Goal: Task Accomplishment & Management: Use online tool/utility

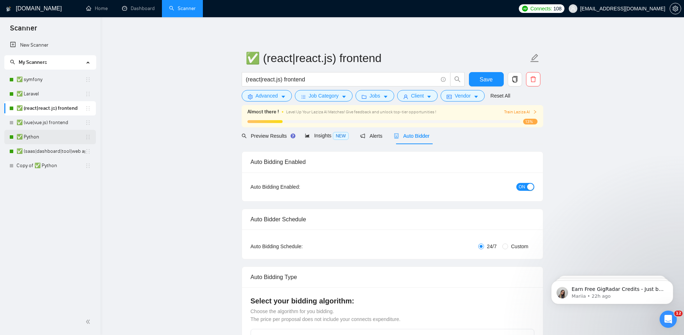
click at [32, 135] on link "✅ Python" at bounding box center [51, 137] width 69 height 14
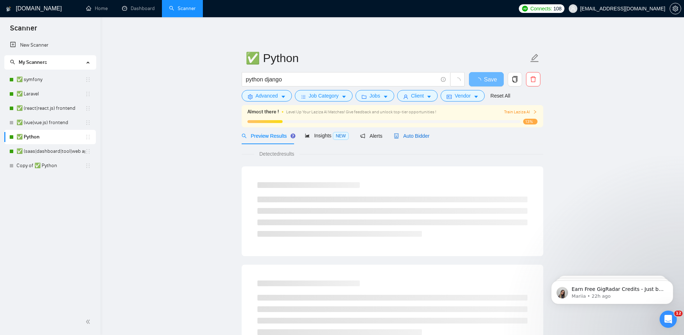
click at [416, 136] on span "Auto Bidder" at bounding box center [412, 136] width 36 height 6
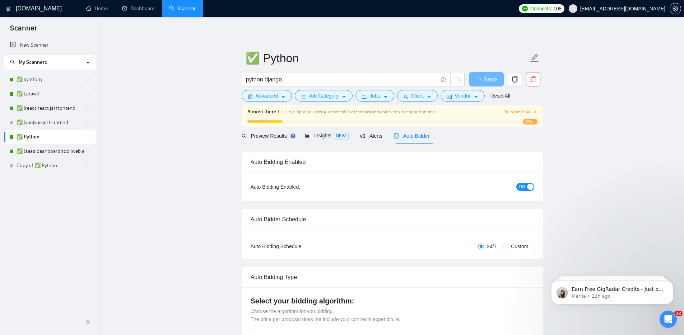
checkbox input "true"
click at [525, 185] on button "ON" at bounding box center [525, 187] width 18 height 8
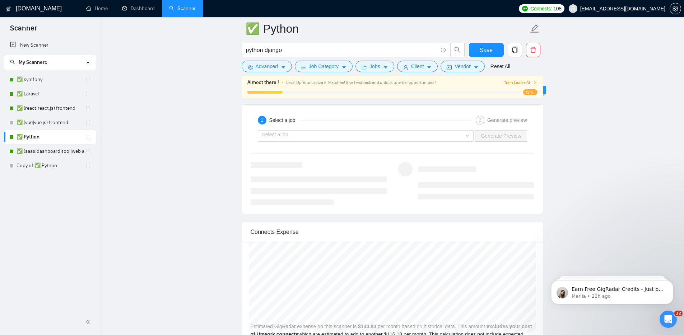
scroll to position [1345, 0]
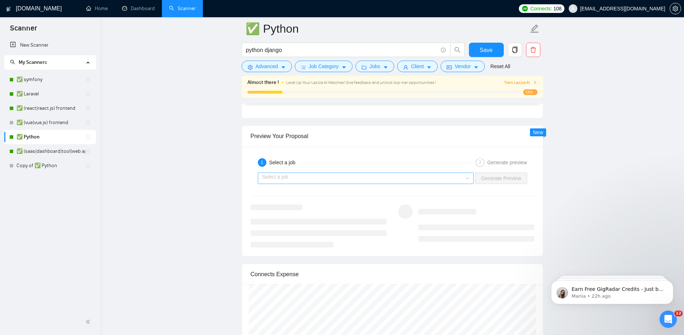
click at [398, 183] on input "search" at bounding box center [363, 178] width 202 height 11
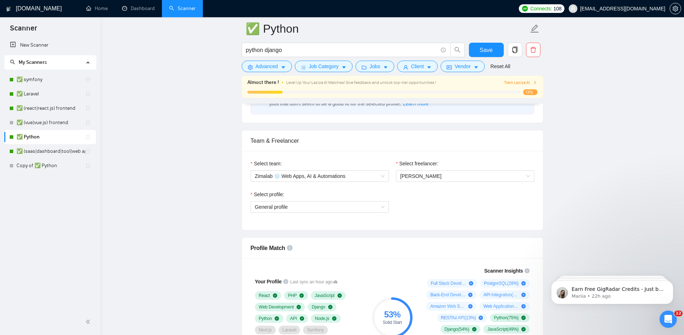
scroll to position [331, 0]
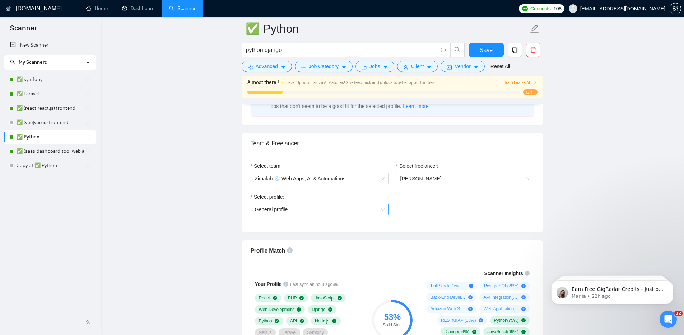
click at [324, 215] on span "General profile" at bounding box center [320, 209] width 130 height 11
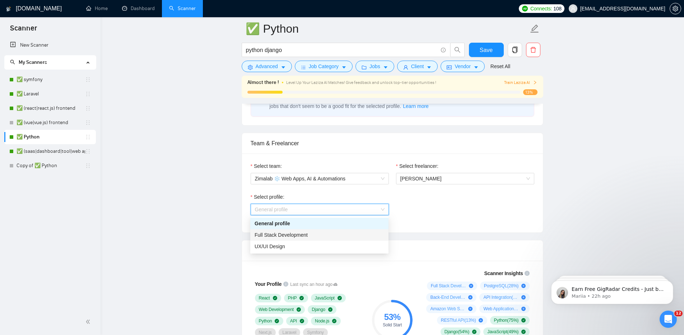
click at [321, 230] on div "Full Stack Development" at bounding box center [319, 234] width 138 height 11
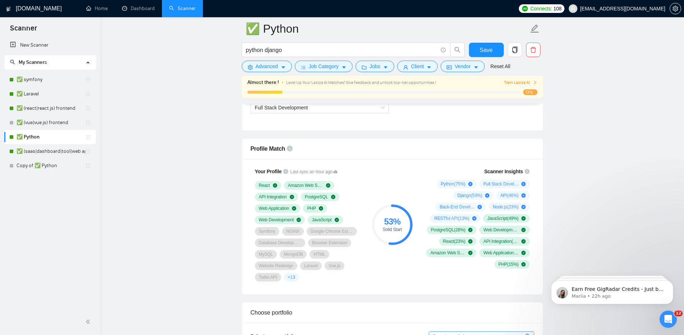
scroll to position [418, 0]
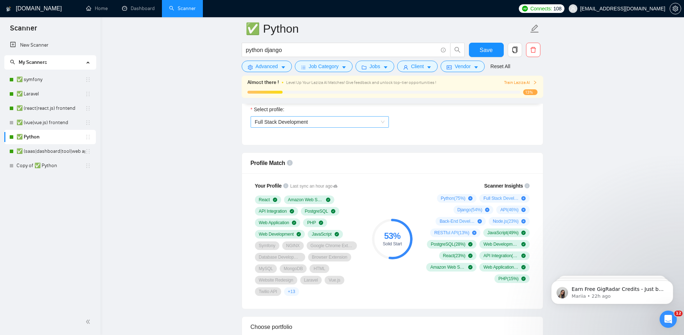
click at [314, 123] on span "Full Stack Development" at bounding box center [320, 122] width 130 height 11
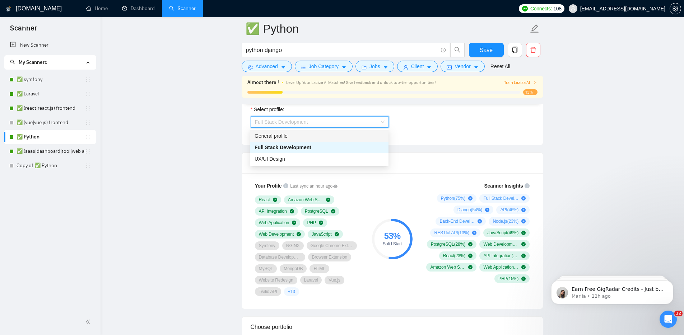
click at [307, 134] on div "General profile" at bounding box center [319, 136] width 130 height 8
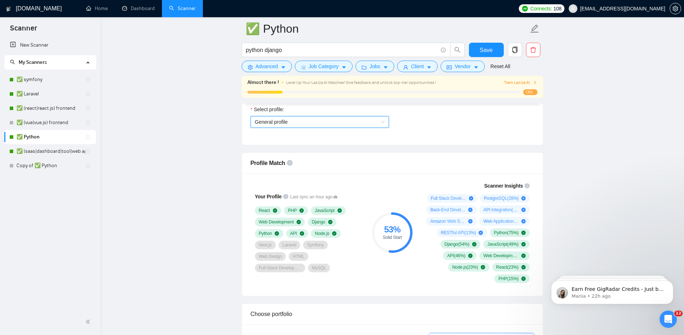
click at [333, 124] on span "General profile" at bounding box center [320, 122] width 130 height 11
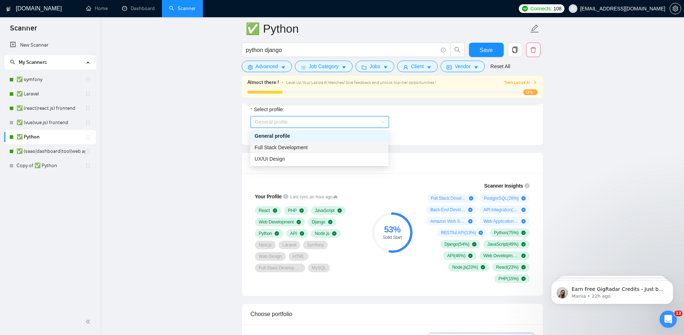
click at [323, 147] on div "Full Stack Development" at bounding box center [319, 148] width 130 height 8
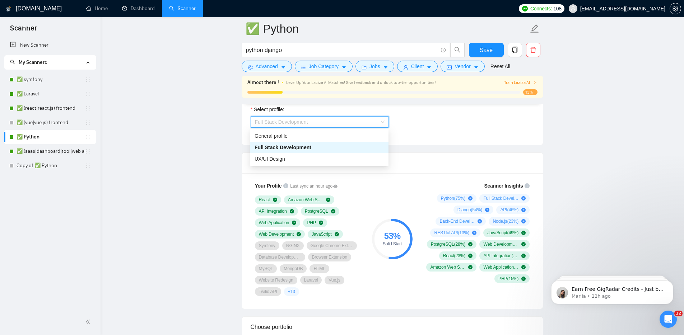
click at [323, 123] on span "Full Stack Development" at bounding box center [320, 122] width 130 height 11
click at [312, 139] on div "General profile" at bounding box center [319, 136] width 130 height 8
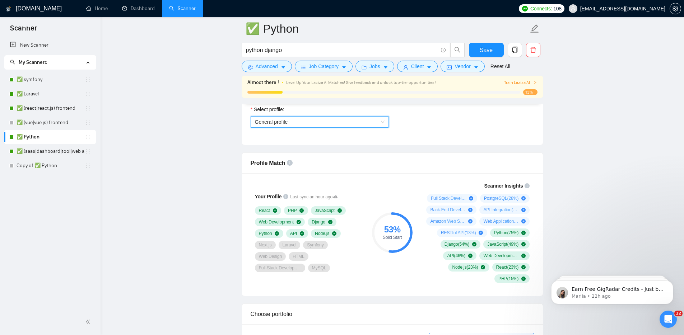
click at [328, 126] on span "General profile" at bounding box center [320, 122] width 130 height 11
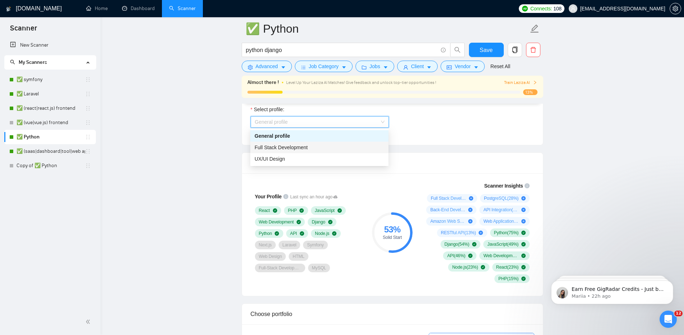
click at [319, 146] on div "Full Stack Development" at bounding box center [319, 148] width 130 height 8
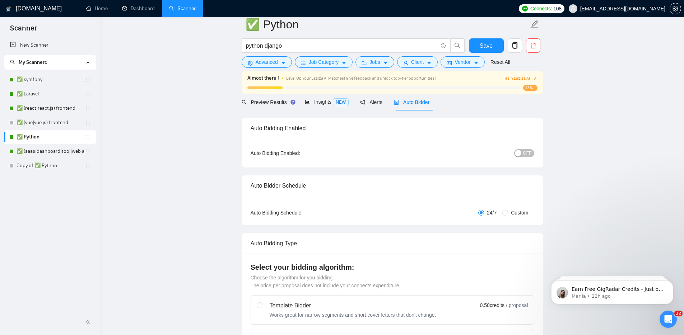
scroll to position [0, 0]
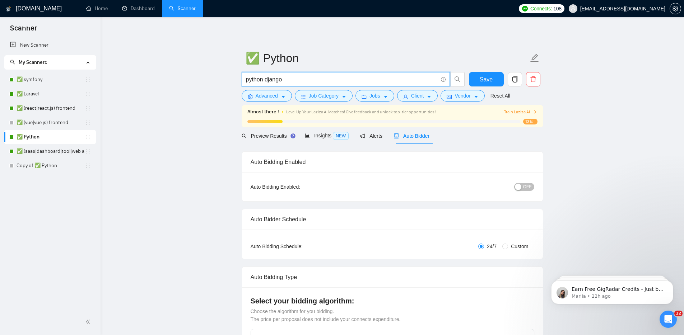
click at [277, 80] on input "python django" at bounding box center [342, 79] width 192 height 9
type input "python"
click at [490, 80] on span "Save" at bounding box center [485, 79] width 13 height 9
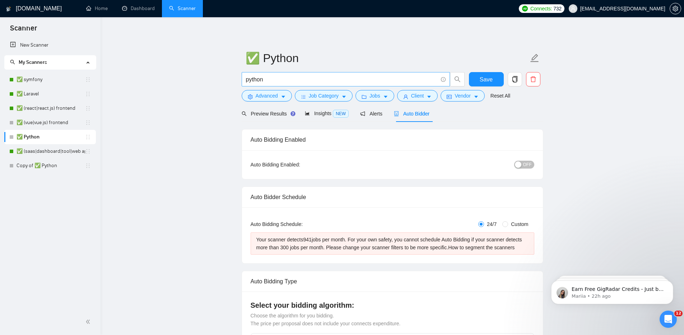
click at [298, 80] on input "python" at bounding box center [342, 79] width 192 height 9
type input "python djangon]"
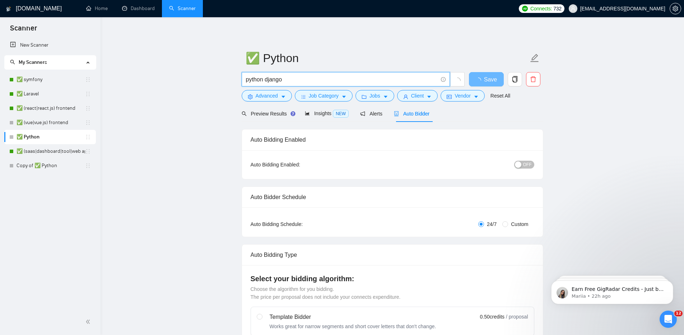
click at [278, 78] on input "python django" at bounding box center [342, 79] width 192 height 9
type input "python django"
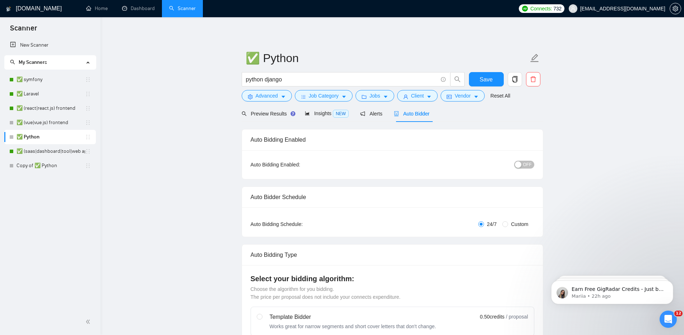
drag, startPoint x: 580, startPoint y: 126, endPoint x: 491, endPoint y: 93, distance: 94.3
click at [480, 85] on button "Save" at bounding box center [486, 79] width 35 height 14
click at [480, 80] on button "Save" at bounding box center [486, 79] width 35 height 14
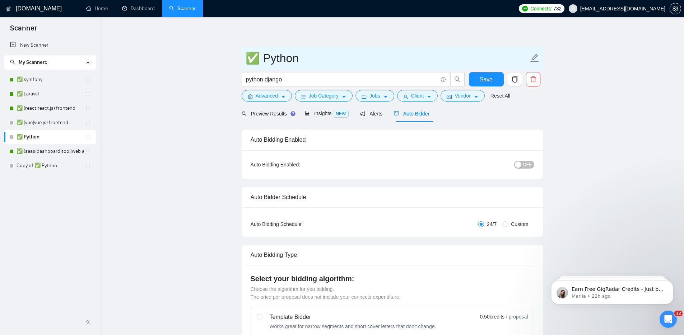
click at [534, 60] on icon "edit" at bounding box center [534, 57] width 9 height 9
click at [346, 57] on input "✅ Python" at bounding box center [386, 58] width 283 height 18
click at [282, 58] on input "✅ Python" at bounding box center [386, 58] width 283 height 18
paste input "python django"
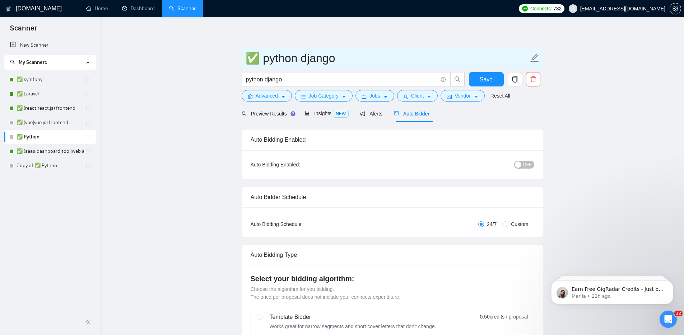
type input "✅ python django"
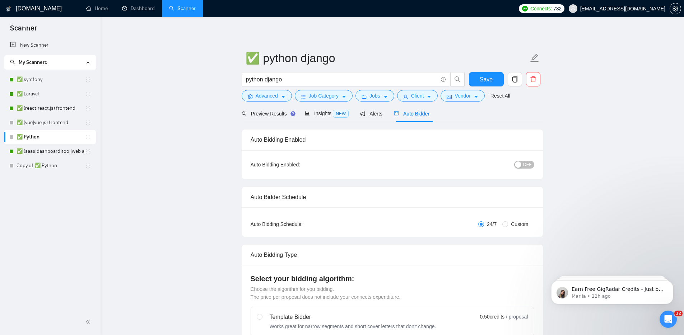
click at [462, 70] on form "✅ python django python django Save Advanced Job Category Jobs Client Vendor Res…" at bounding box center [392, 76] width 301 height 58
click at [475, 75] on button "Save" at bounding box center [486, 79] width 35 height 14
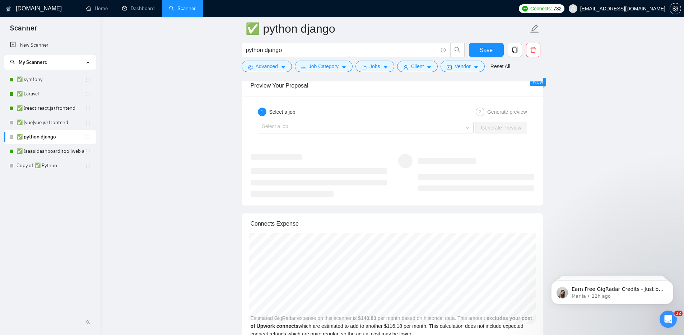
scroll to position [1345, 0]
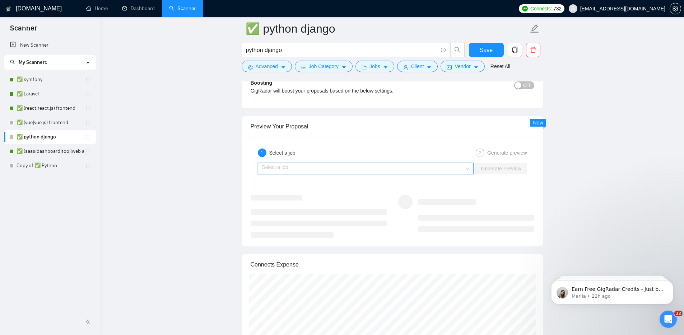
click at [340, 164] on input "search" at bounding box center [363, 168] width 202 height 11
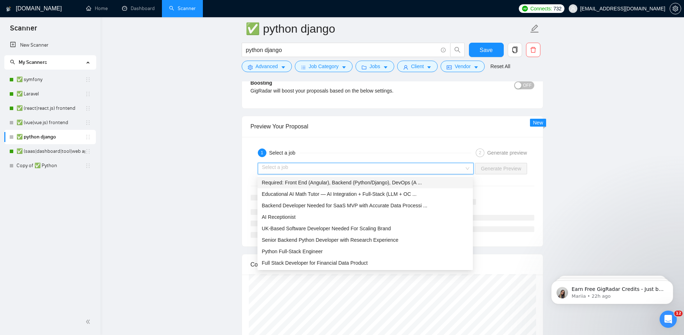
click at [334, 185] on span "Required: Front End (Angular), Backend (Python/Django), DevOps (A ..." at bounding box center [342, 183] width 160 height 6
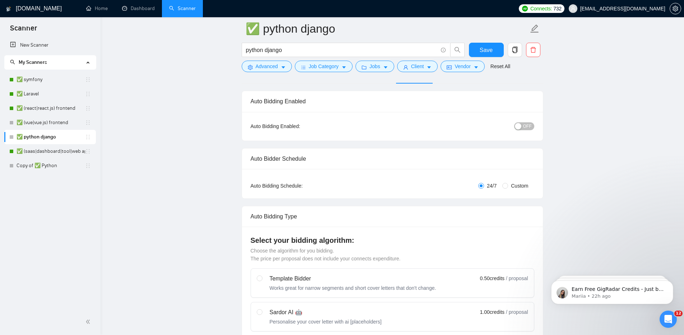
scroll to position [0, 0]
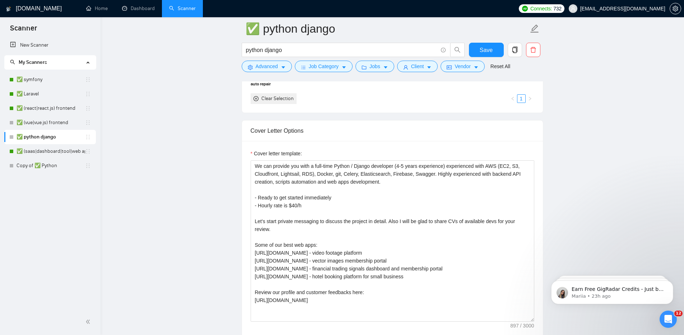
scroll to position [786, 0]
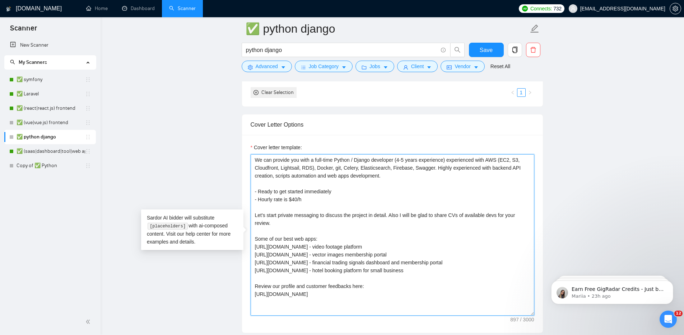
drag, startPoint x: 426, startPoint y: 176, endPoint x: 257, endPoint y: 155, distance: 170.6
click at [257, 155] on textarea "We can provide you with a full-time Python / Django developer (4-5 years experi…" at bounding box center [392, 234] width 284 height 161
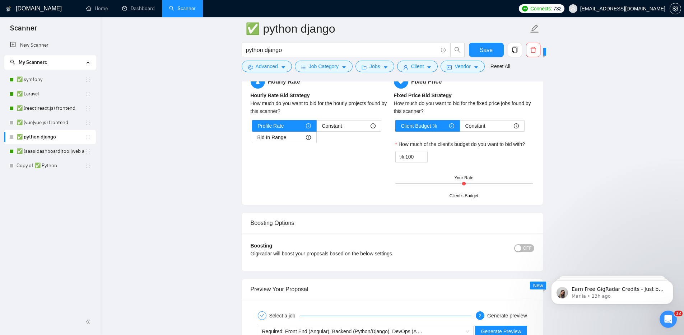
scroll to position [1023, 0]
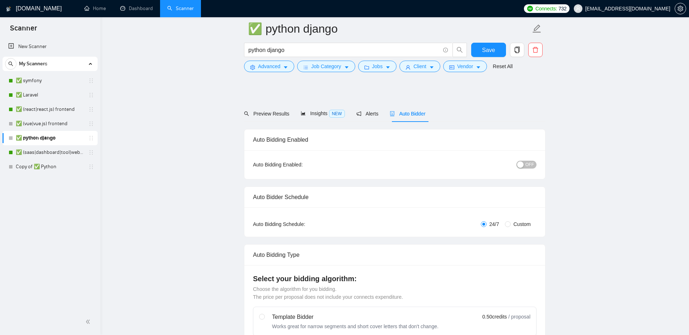
checkbox input "true"
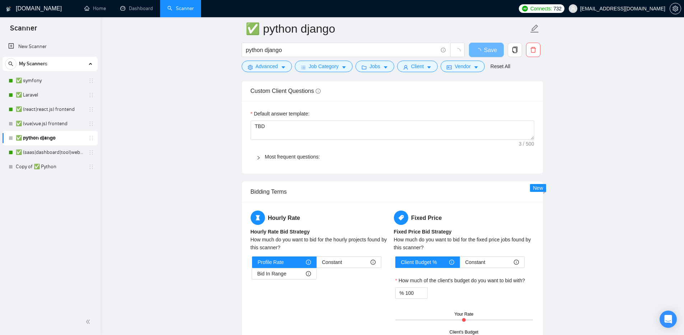
scroll to position [1259, 0]
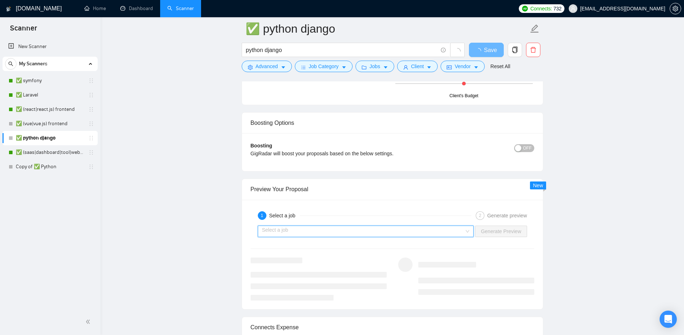
click at [400, 236] on input "search" at bounding box center [363, 231] width 202 height 11
click at [367, 228] on input "search" at bounding box center [363, 231] width 202 height 11
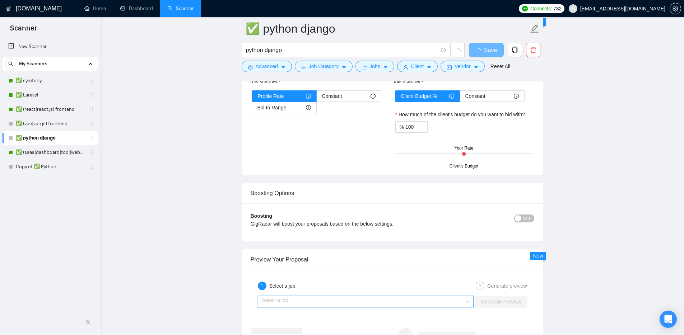
scroll to position [1238, 0]
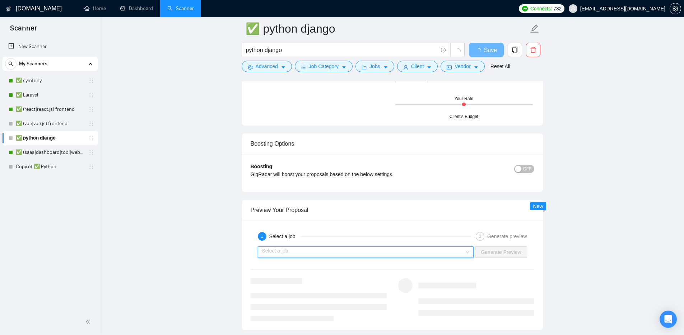
click at [286, 250] on input "search" at bounding box center [363, 252] width 202 height 11
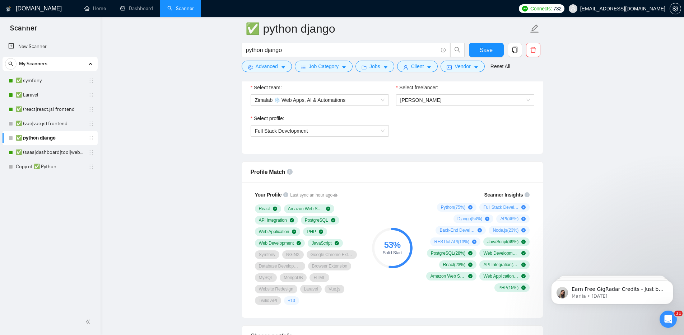
scroll to position [386, 0]
click at [298, 137] on span "Full Stack Development" at bounding box center [320, 132] width 130 height 11
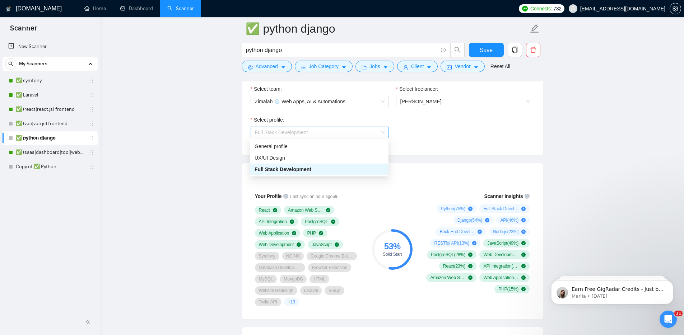
click at [329, 127] on span "Full Stack Development" at bounding box center [320, 132] width 130 height 11
click at [314, 146] on div "General profile" at bounding box center [319, 146] width 130 height 8
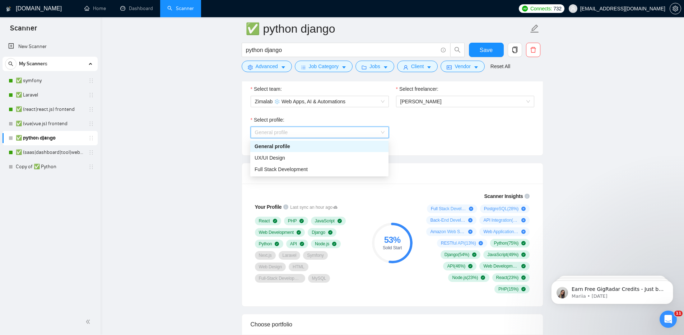
click at [358, 134] on span "General profile" at bounding box center [320, 132] width 130 height 11
click at [318, 171] on div "Full Stack Development" at bounding box center [319, 169] width 130 height 8
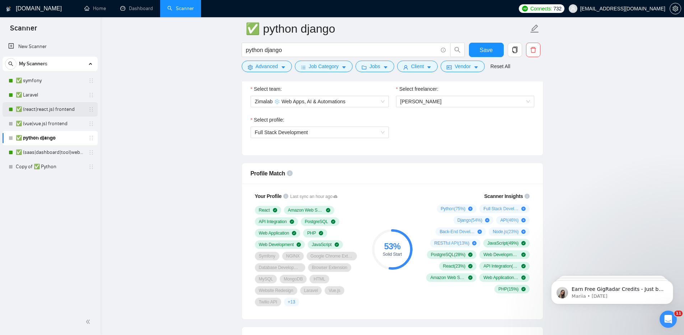
click at [44, 114] on link "✅ (react|react.js) frontend" at bounding box center [50, 109] width 68 height 14
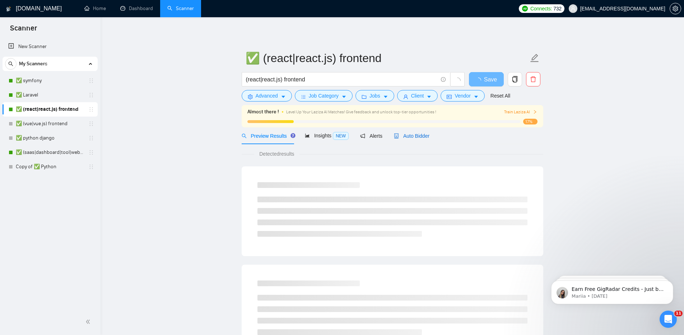
click at [417, 137] on span "Auto Bidder" at bounding box center [412, 136] width 36 height 6
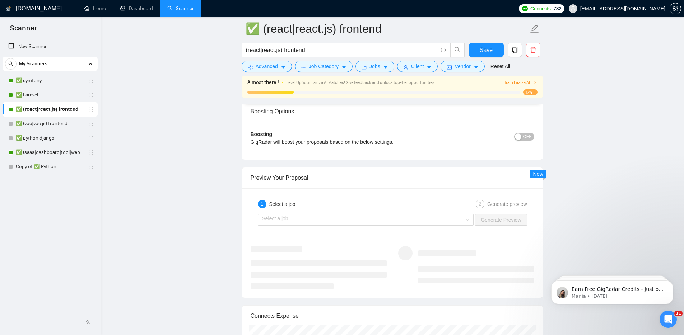
scroll to position [1250, 0]
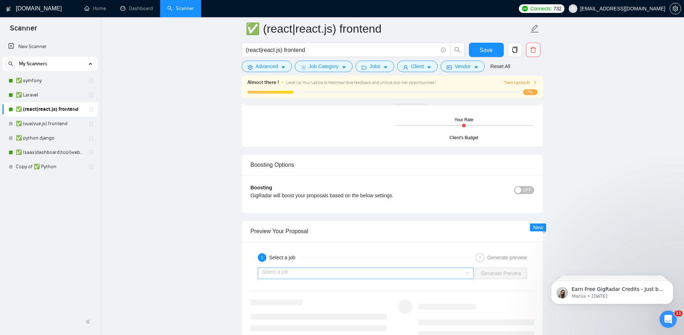
click at [446, 271] on input "search" at bounding box center [363, 273] width 202 height 11
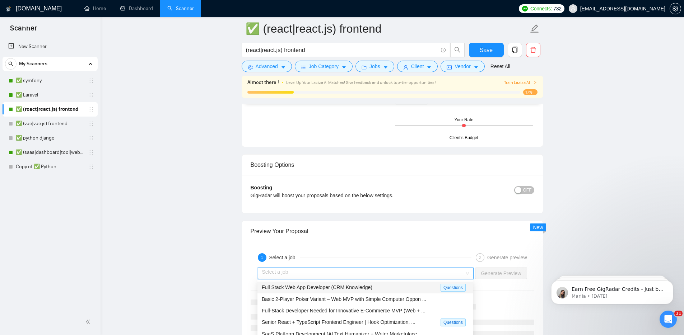
click at [372, 287] on span "Full Stack Web App Developer (CRM Knowledge)" at bounding box center [317, 288] width 111 height 6
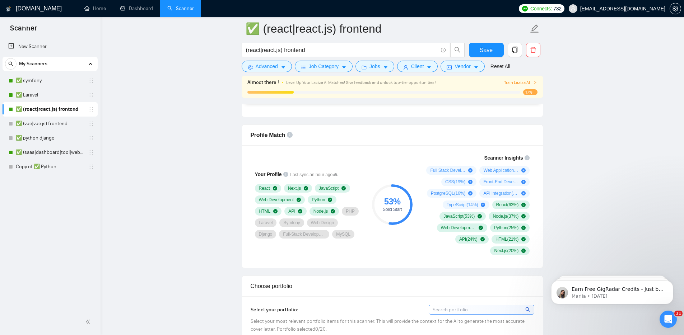
scroll to position [442, 0]
